Goal: Information Seeking & Learning: Find specific fact

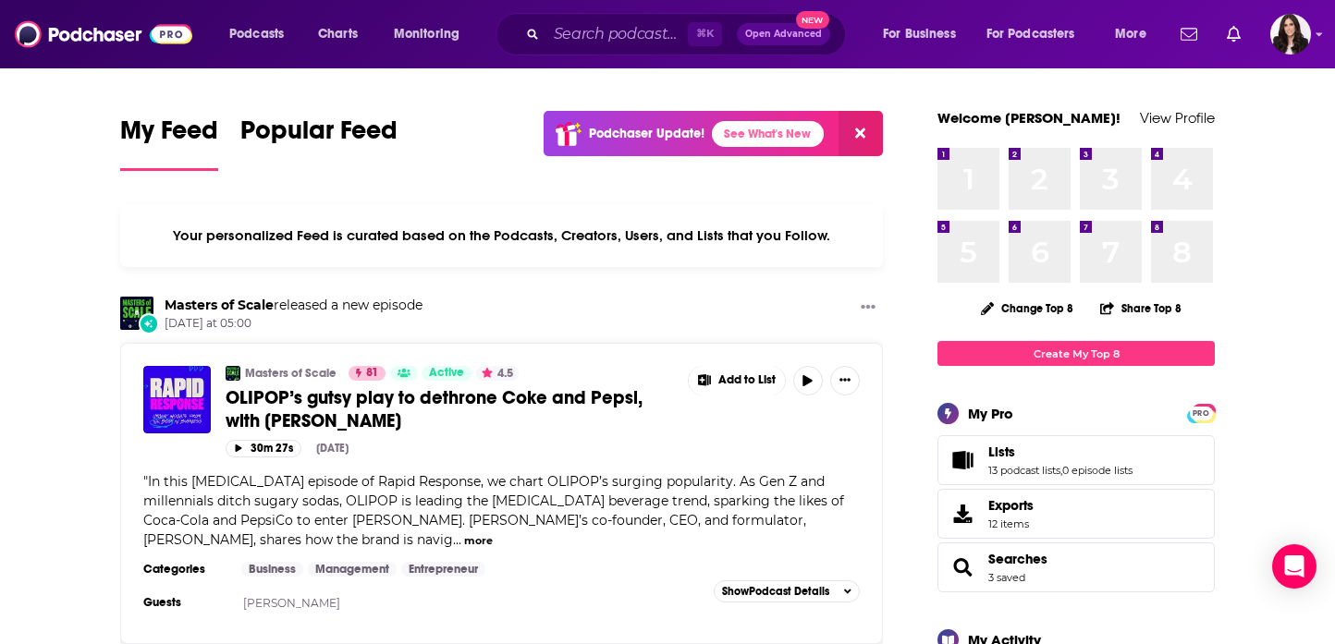
click at [612, 12] on div "Podcasts Charts Monitoring ⌘ K Open Advanced New For Business For Podcasters Mo…" at bounding box center [667, 34] width 1335 height 68
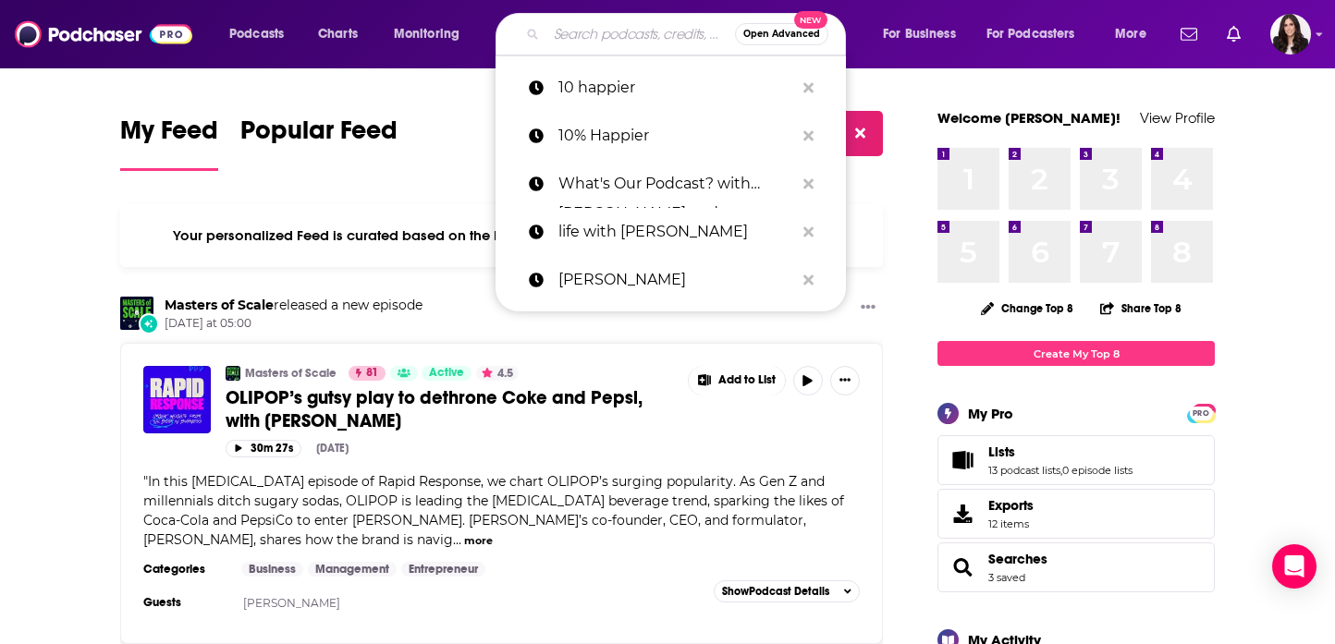
click at [601, 31] on input "Search podcasts, credits, & more..." at bounding box center [640, 34] width 189 height 30
paste input "Tea Time with [PERSON_NAME] and [PERSON_NAME]"
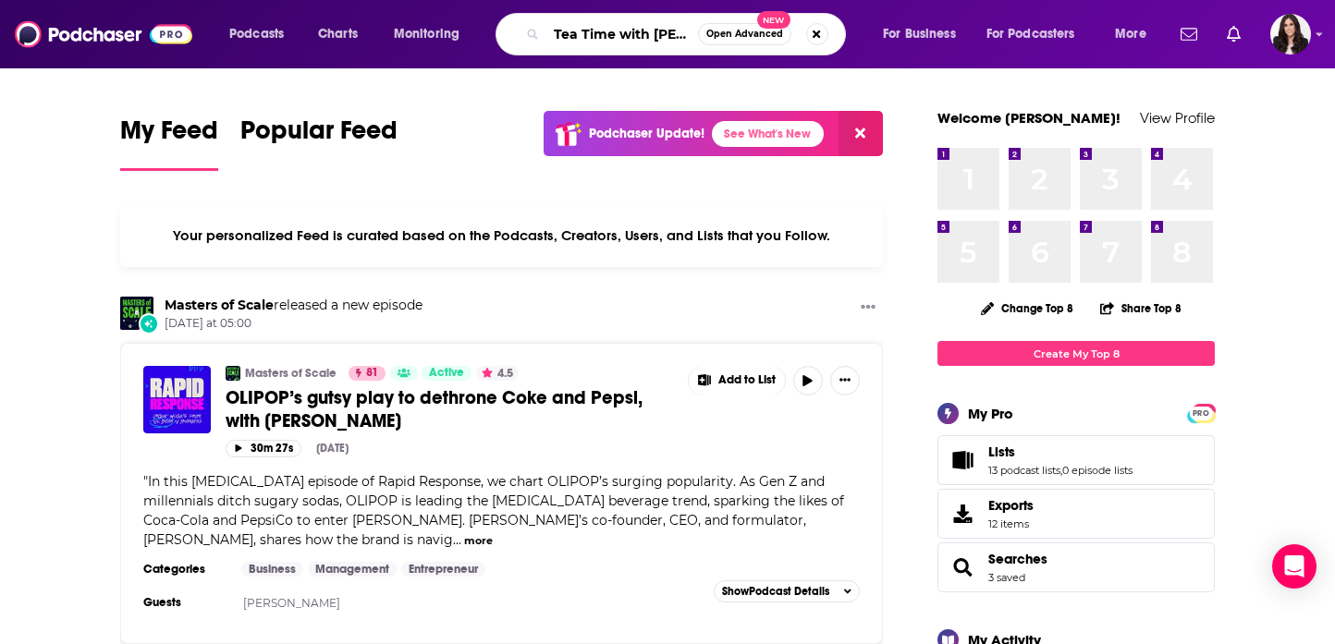
scroll to position [0, 213]
type input "Tea Time with [PERSON_NAME] and [PERSON_NAME]"
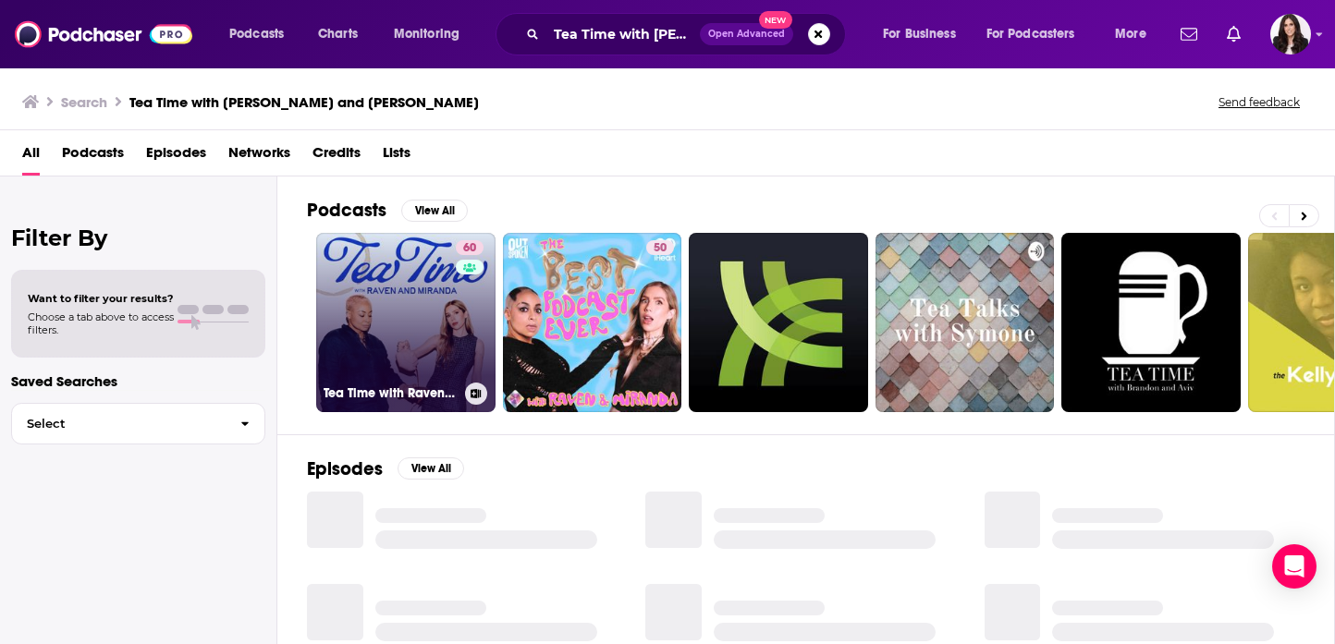
click at [400, 342] on link "60 Tea Time with Raven & [PERSON_NAME]" at bounding box center [405, 322] width 179 height 179
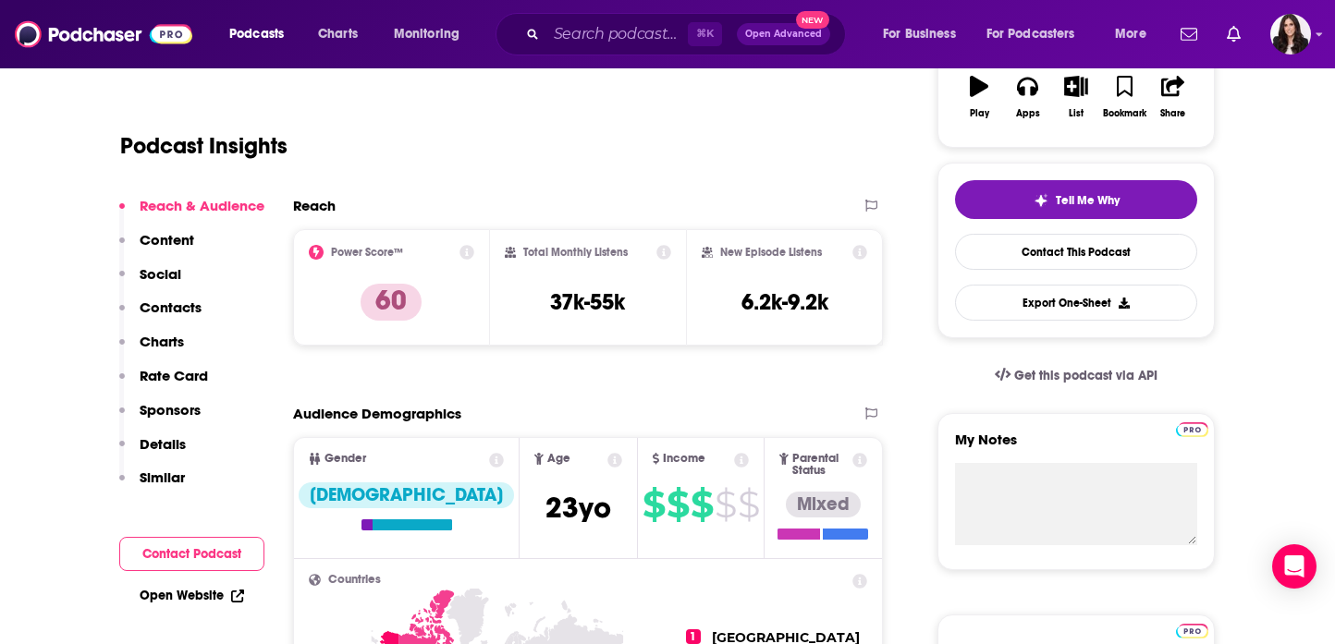
scroll to position [338, 0]
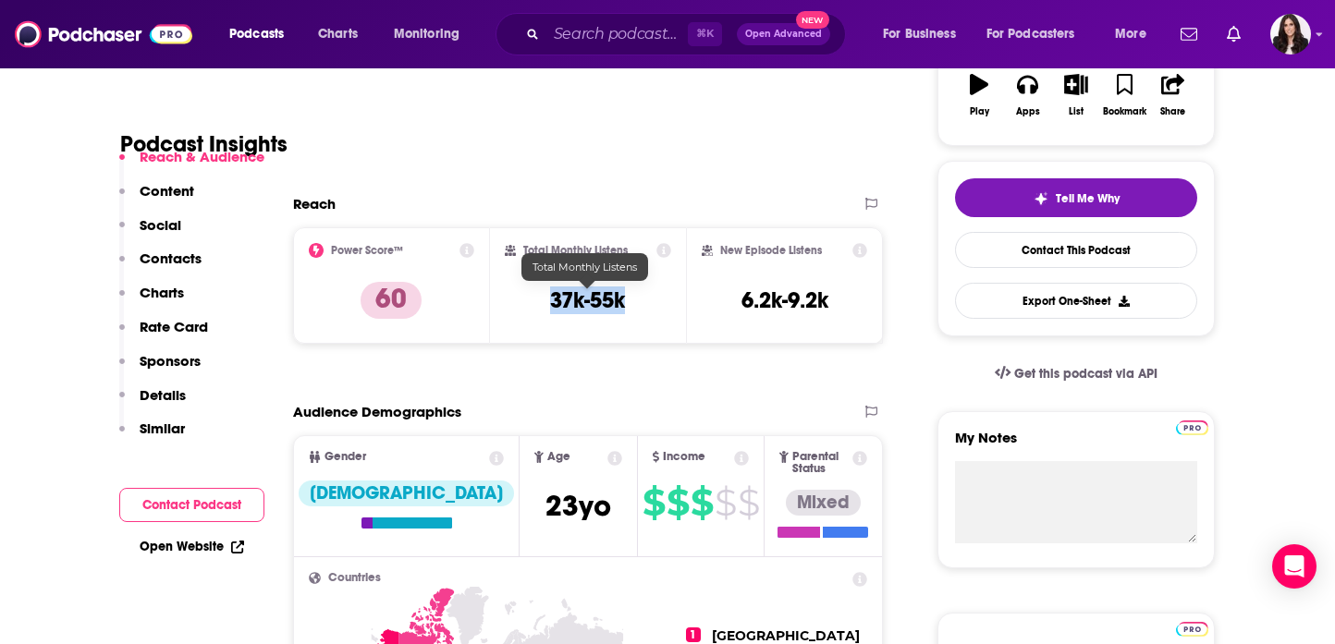
drag, startPoint x: 641, startPoint y: 304, endPoint x: 550, endPoint y: 303, distance: 90.6
click at [550, 303] on div "Total Monthly Listens 37k-55k" at bounding box center [588, 285] width 167 height 85
copy h3 "37k-55k"
